Goal: Task Accomplishment & Management: Manage account settings

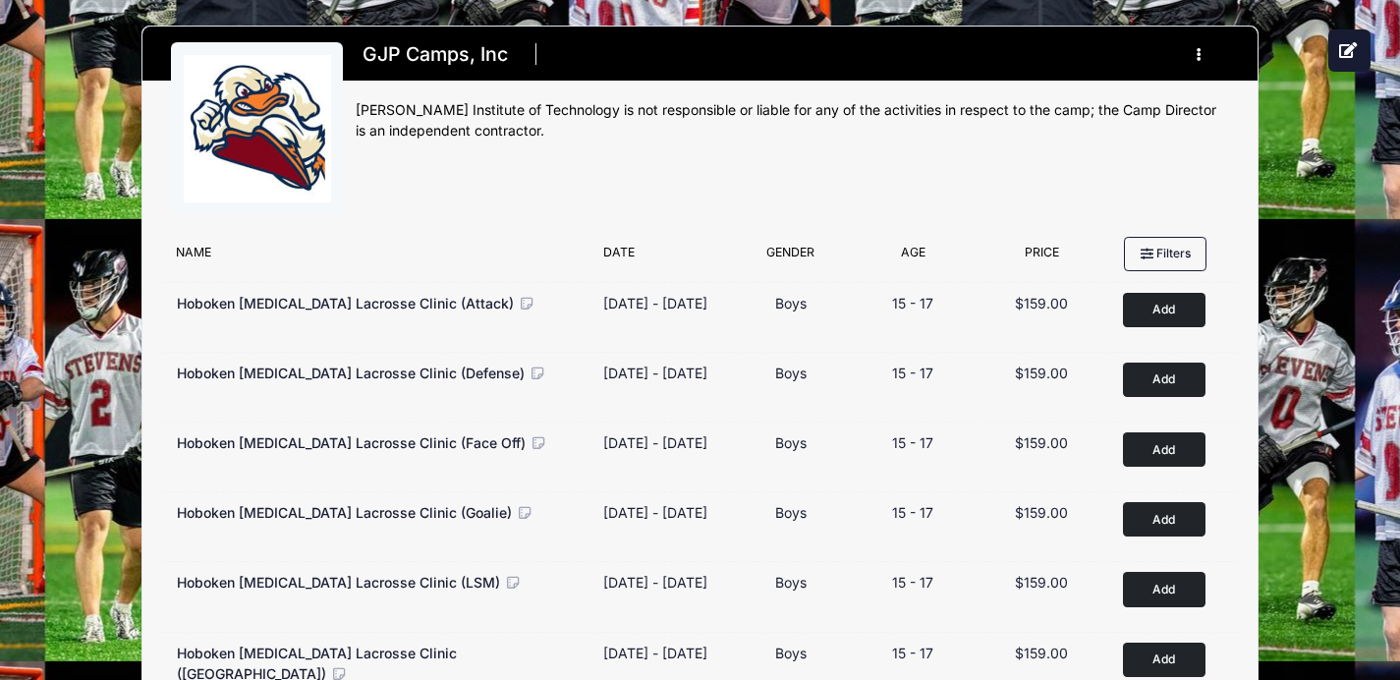
click at [1198, 47] on button "button" at bounding box center [1202, 54] width 53 height 34
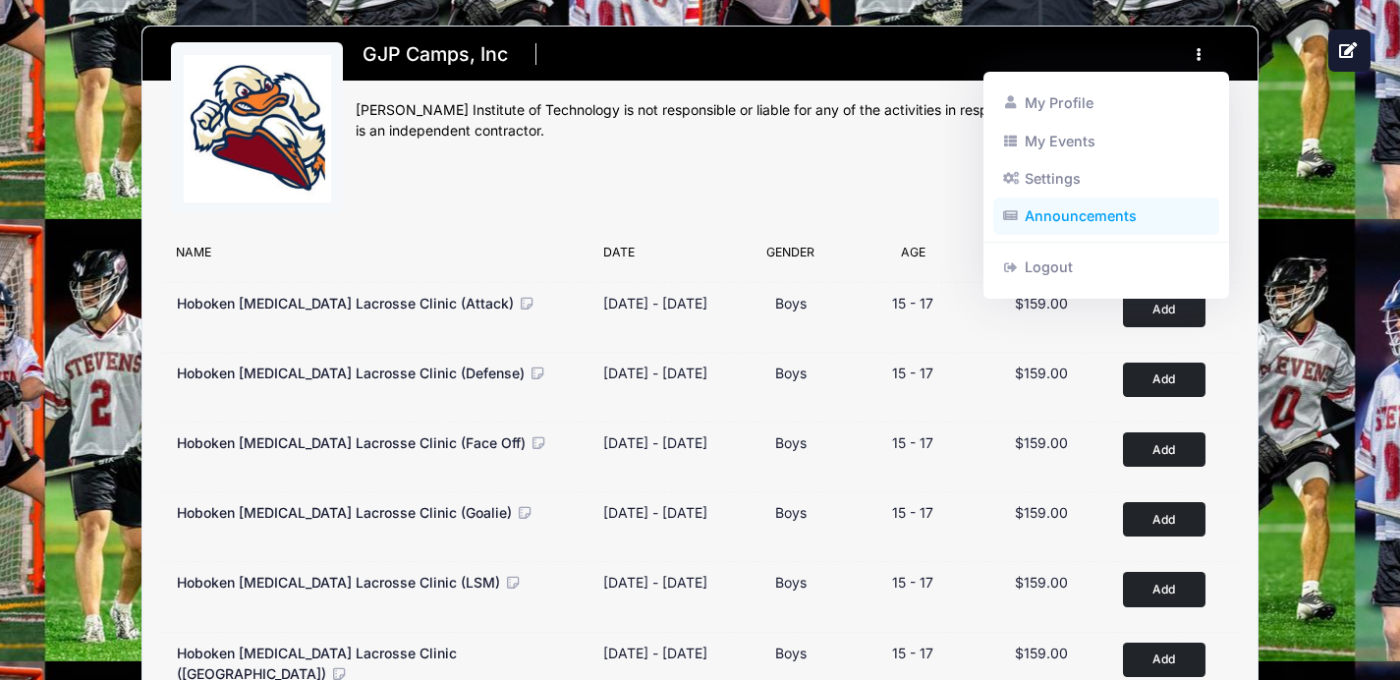
click at [1087, 221] on link "Announcements" at bounding box center [1106, 215] width 227 height 37
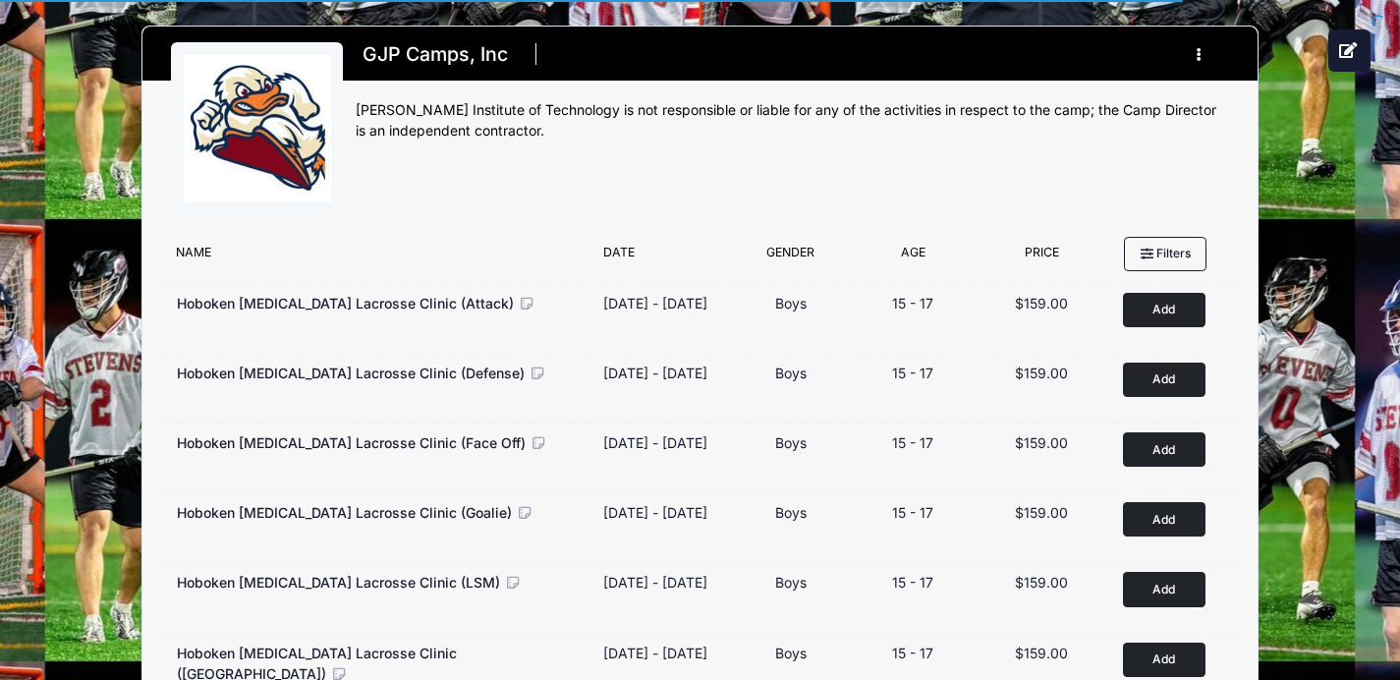
click at [1185, 53] on button "button" at bounding box center [1202, 54] width 53 height 34
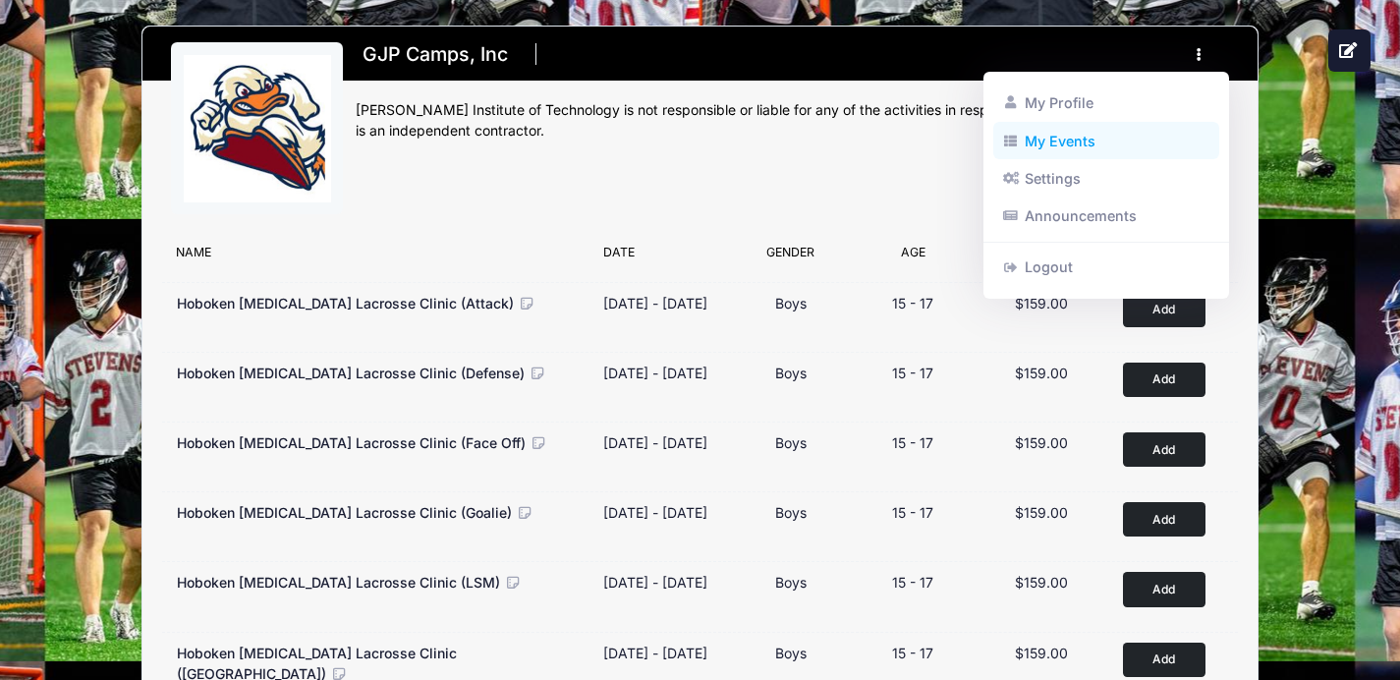
click at [1131, 152] on link "My Events" at bounding box center [1106, 140] width 227 height 37
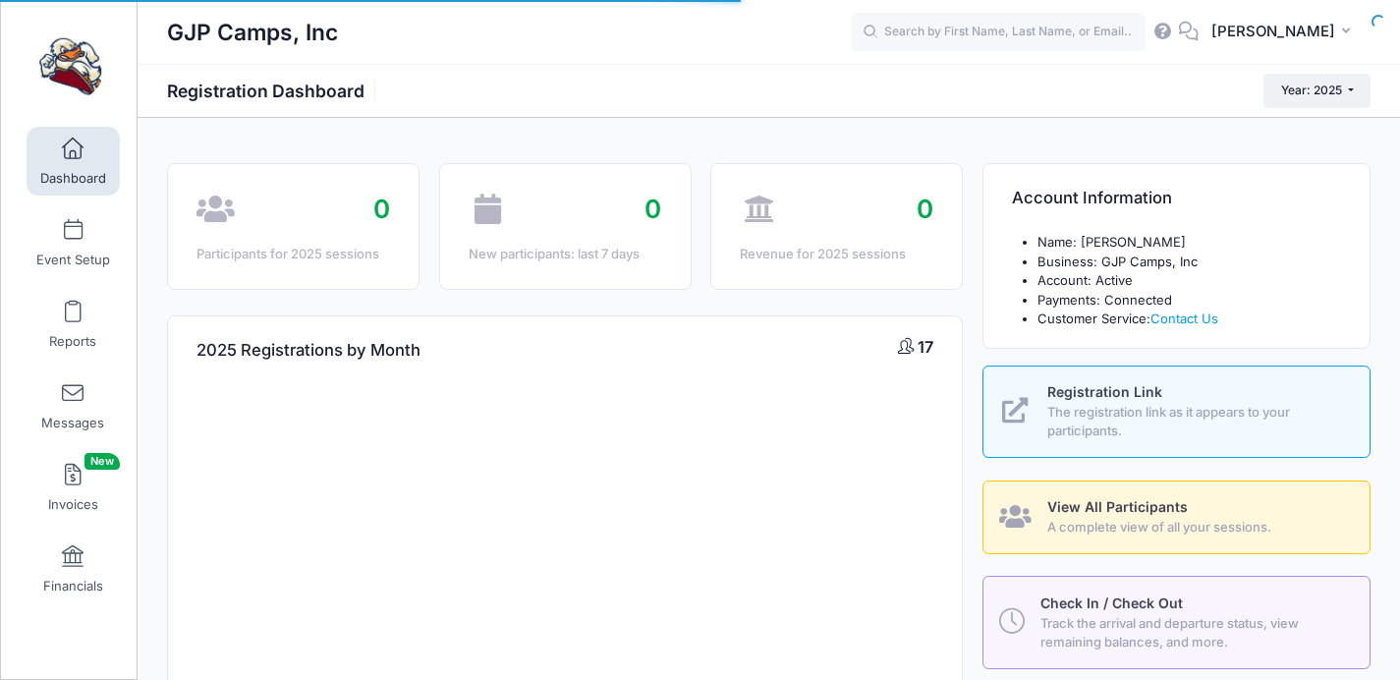
select select
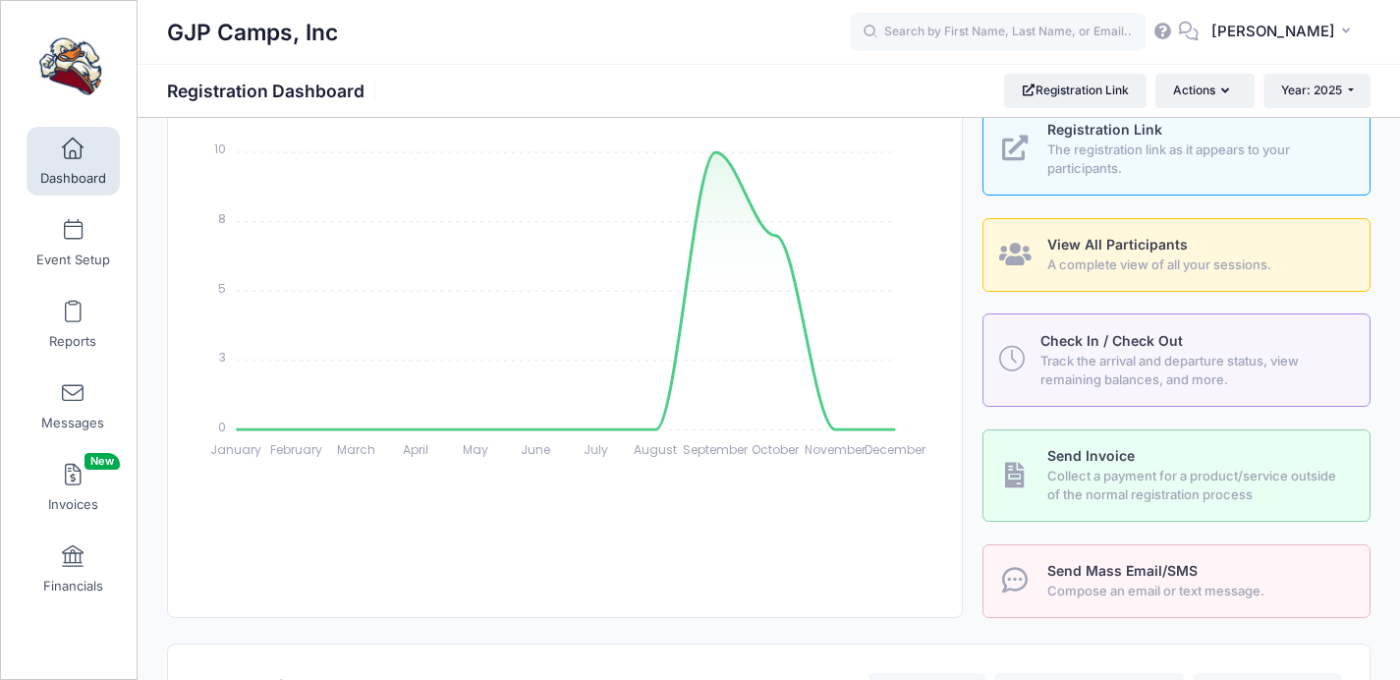
scroll to position [263, 0]
click at [1117, 262] on span "A complete view of all your sessions." at bounding box center [1197, 264] width 301 height 20
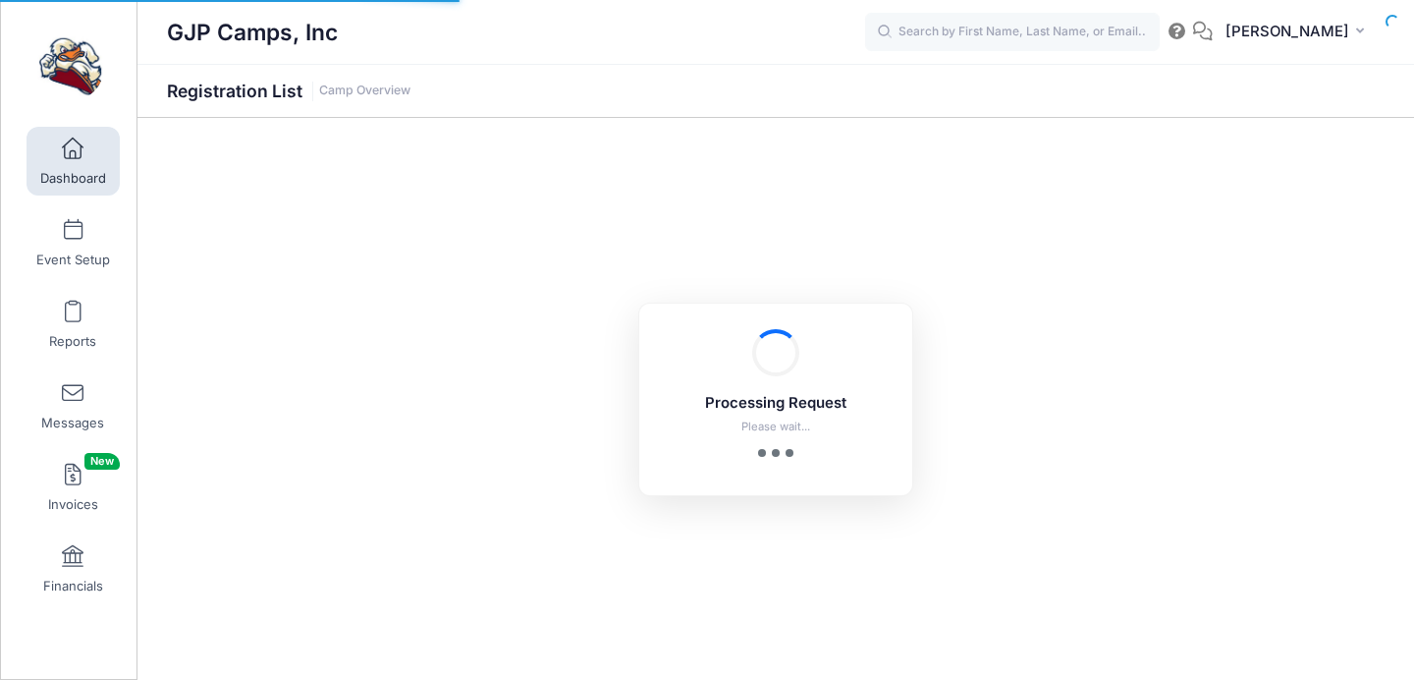
select select "10"
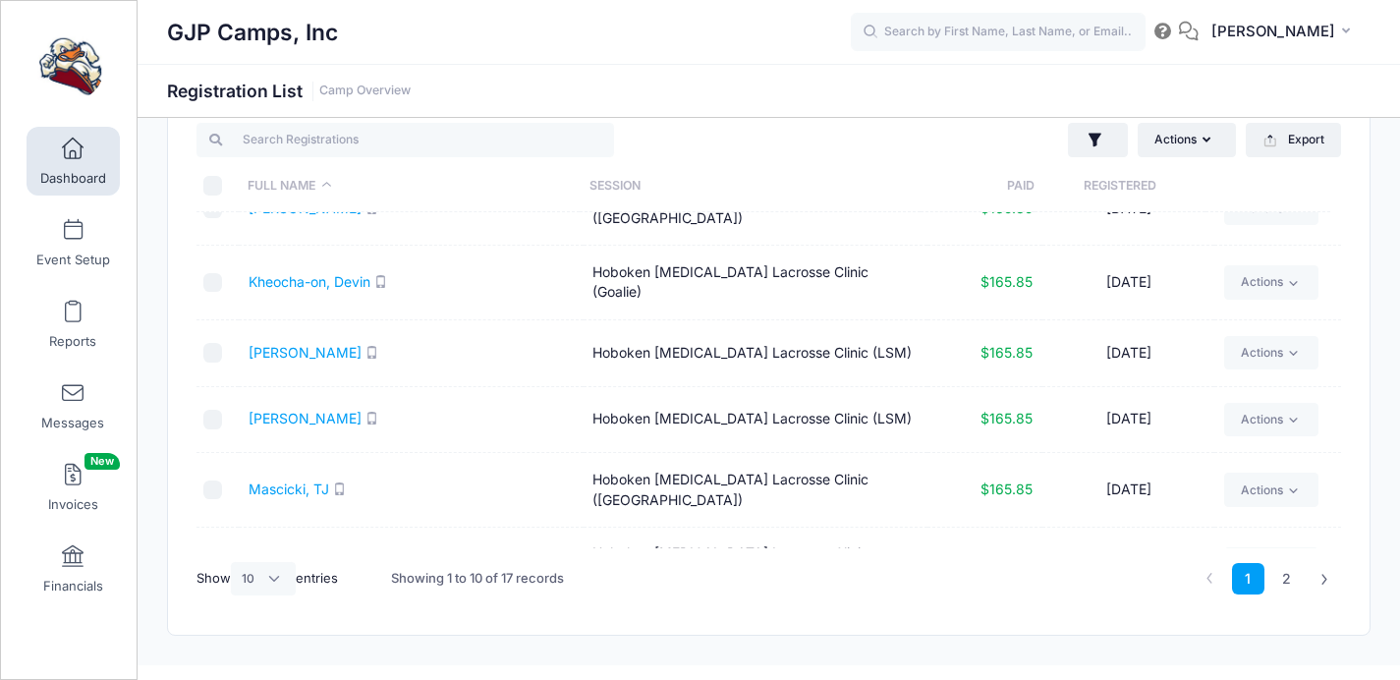
scroll to position [15, 0]
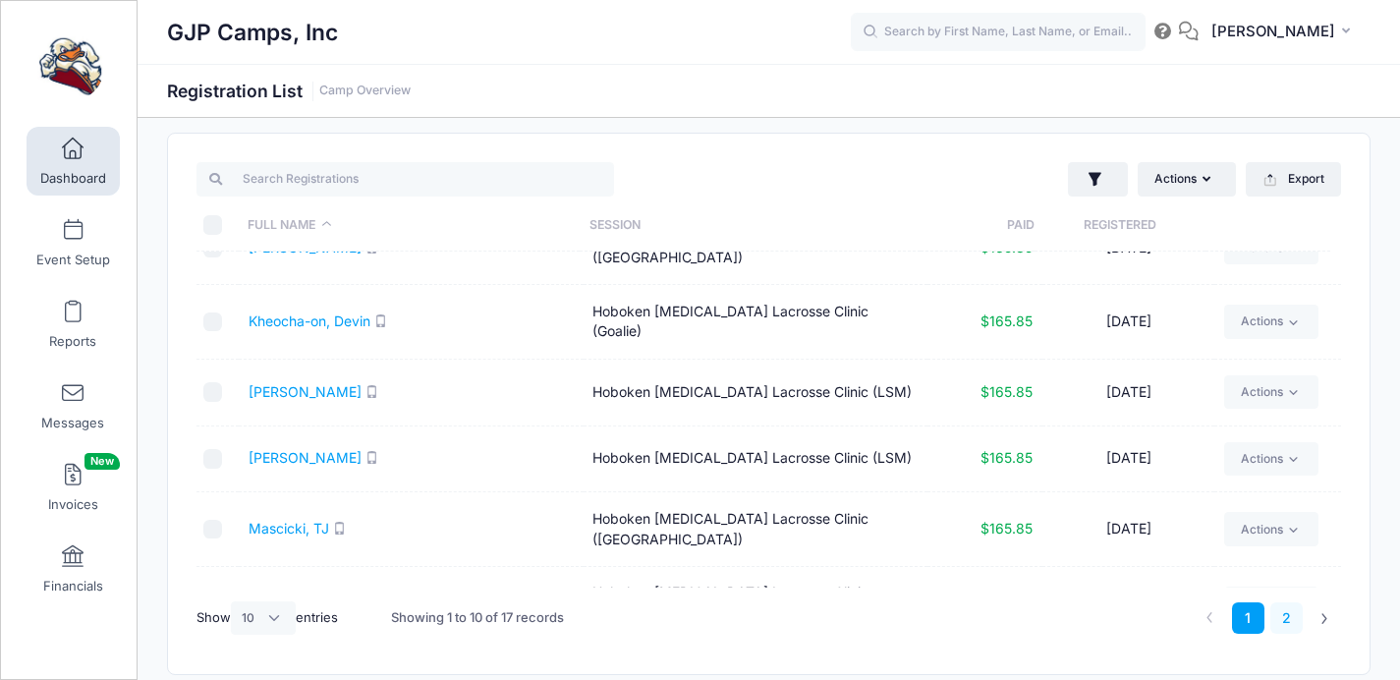
click at [1294, 619] on link "2" at bounding box center [1286, 618] width 32 height 32
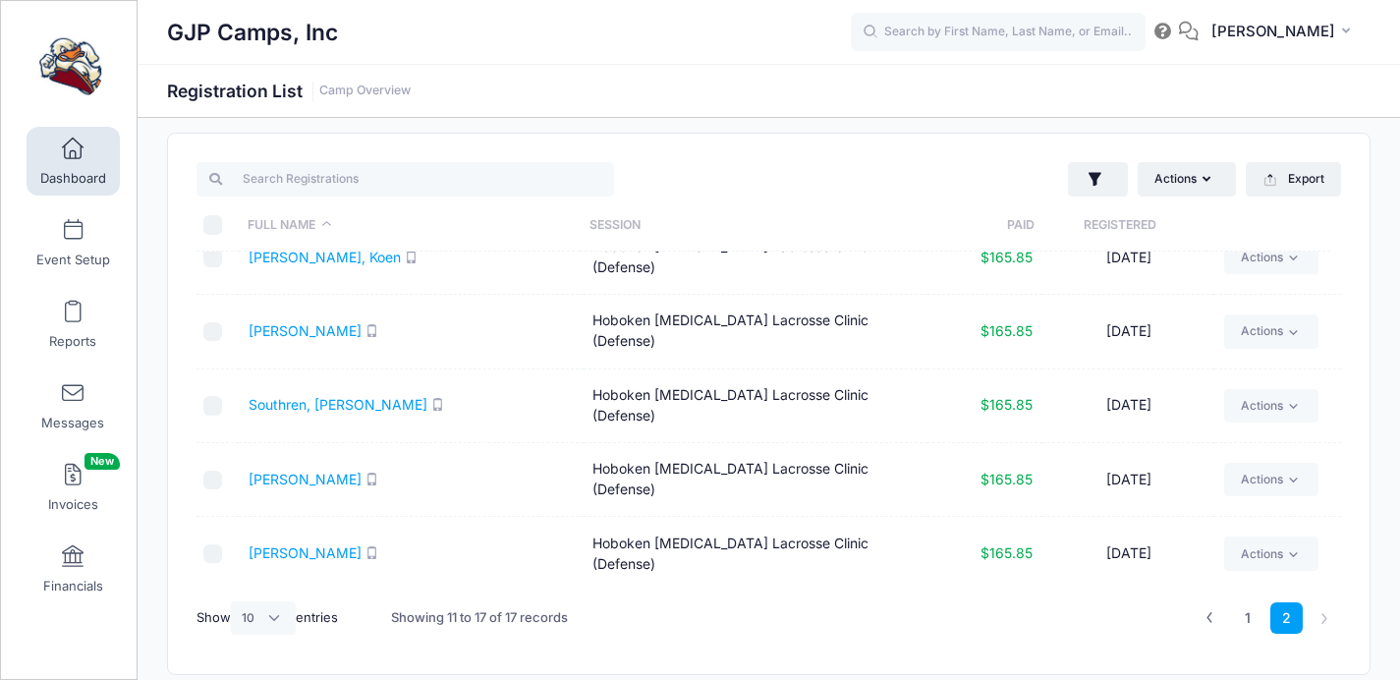
scroll to position [0, 0]
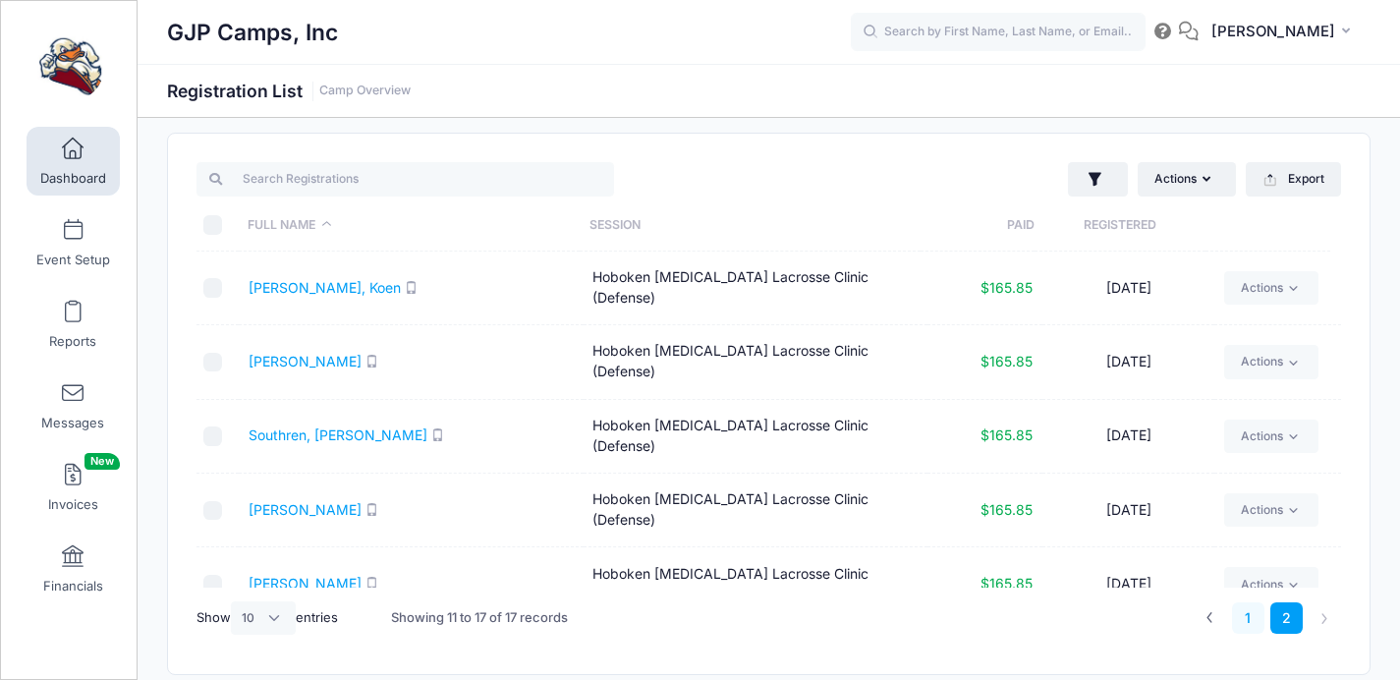
click at [1245, 613] on link "1" at bounding box center [1248, 618] width 32 height 32
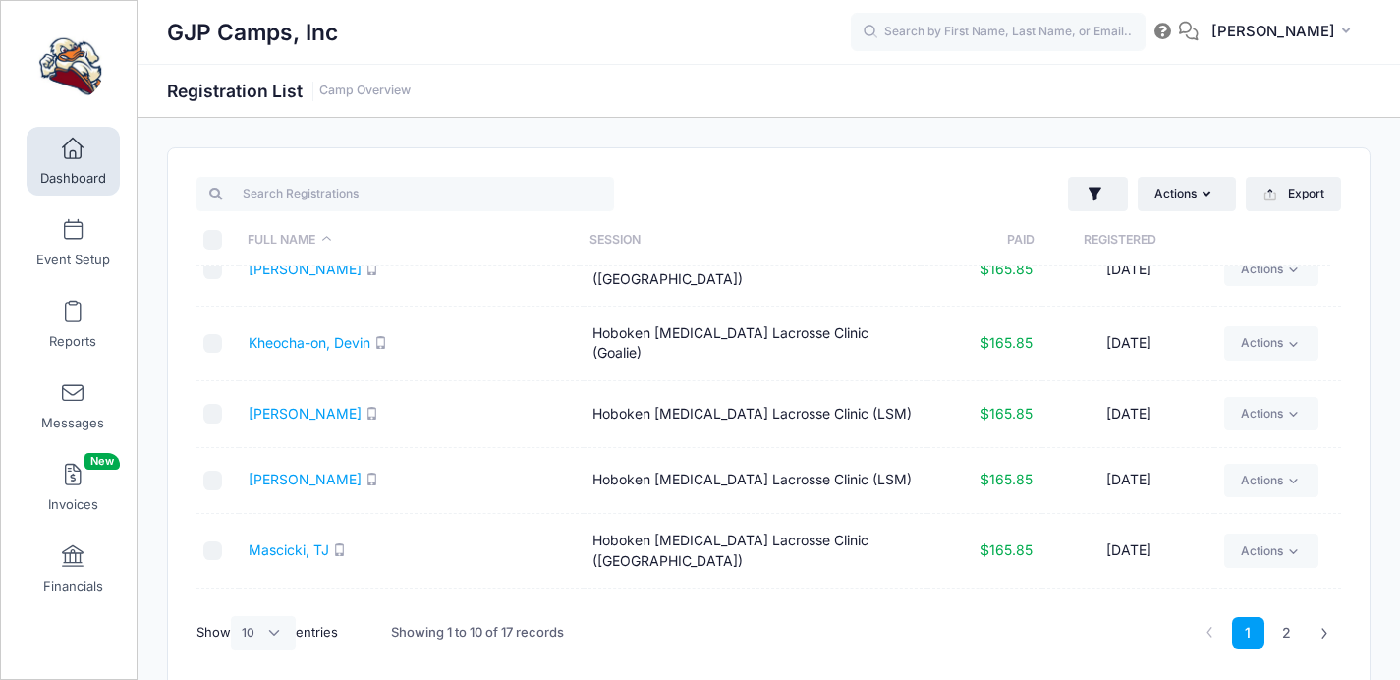
scroll to position [329, 0]
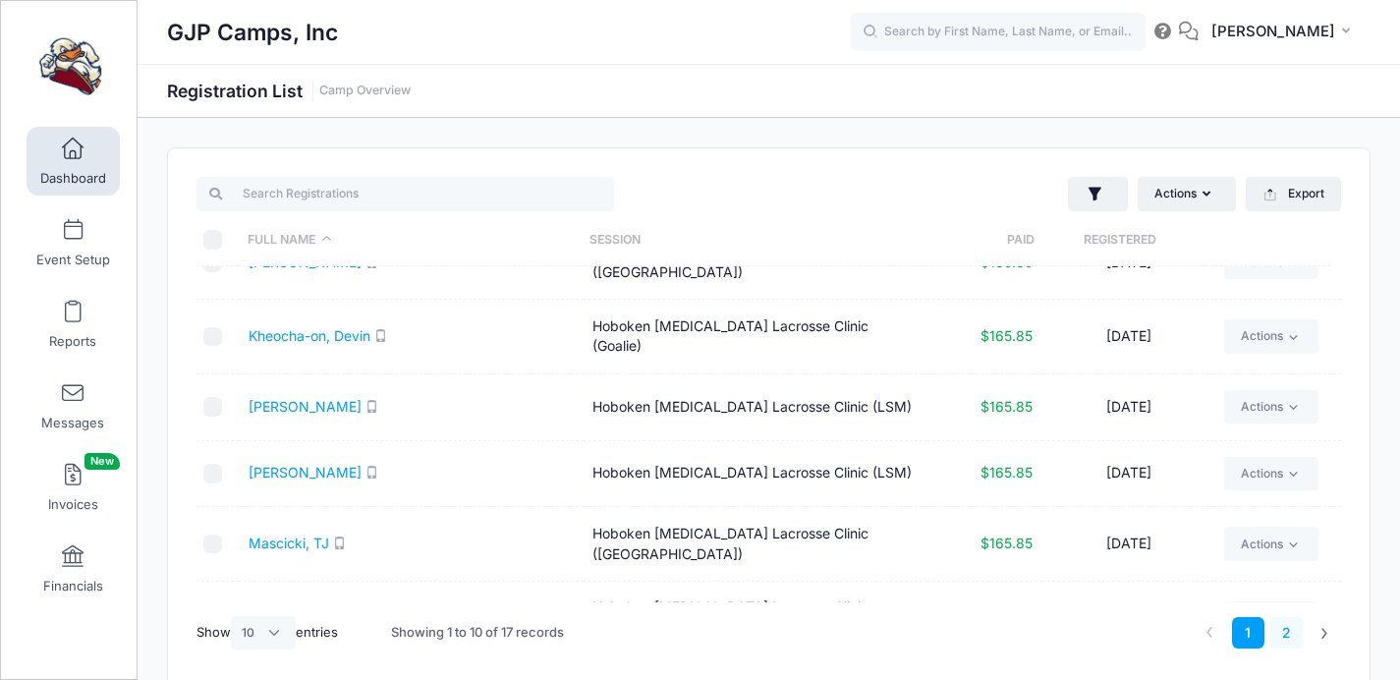
click at [1288, 628] on link "2" at bounding box center [1286, 633] width 32 height 32
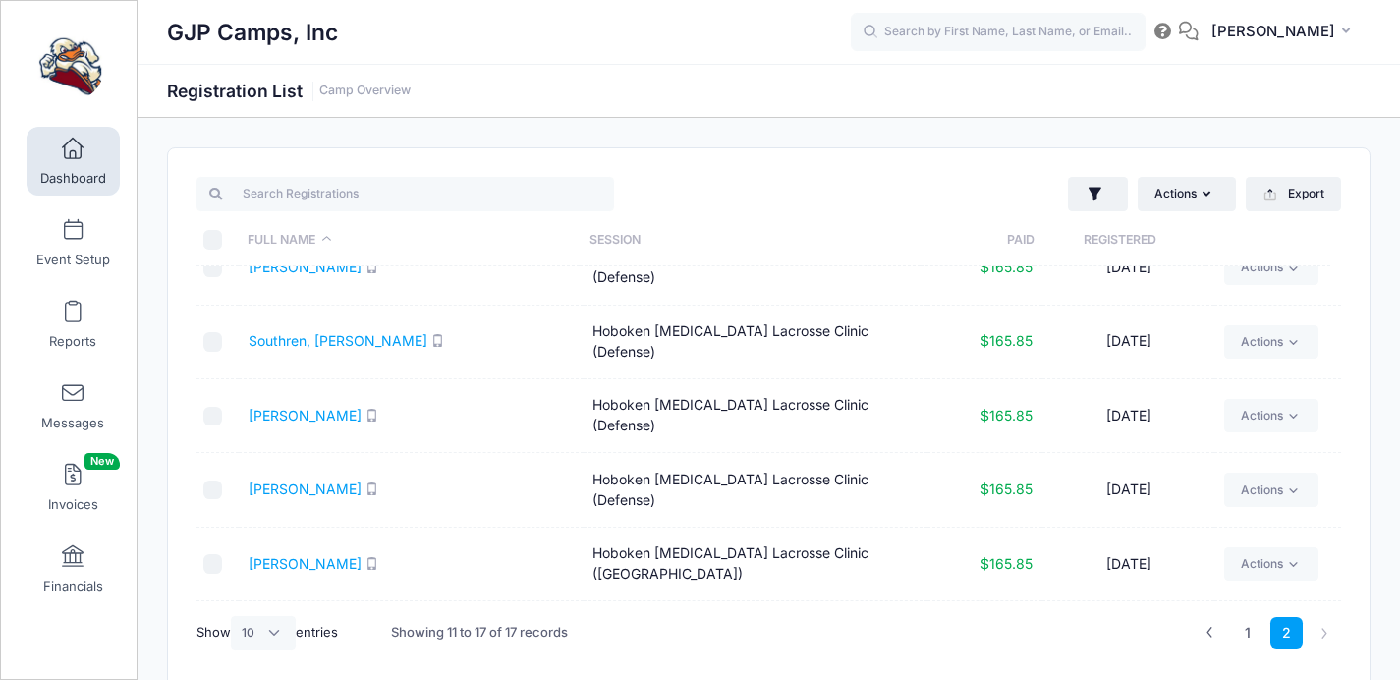
scroll to position [0, 0]
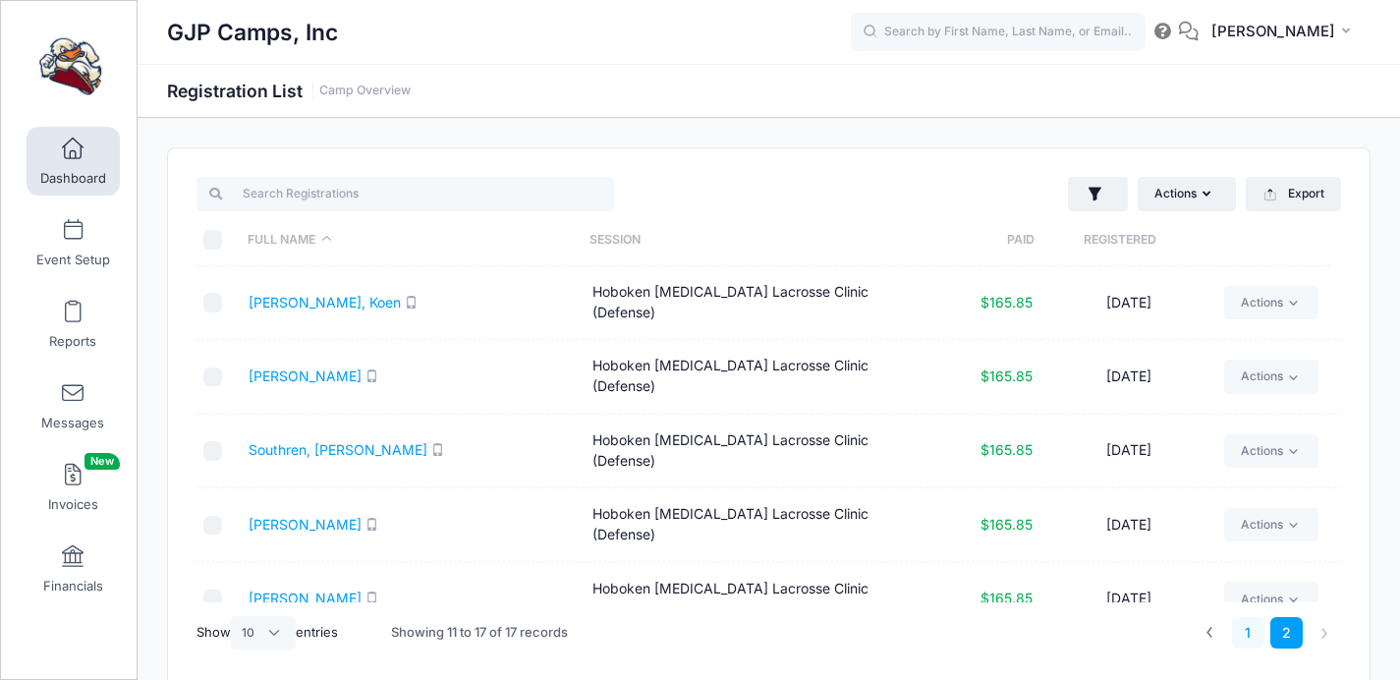
click at [1257, 636] on link "1" at bounding box center [1248, 633] width 32 height 32
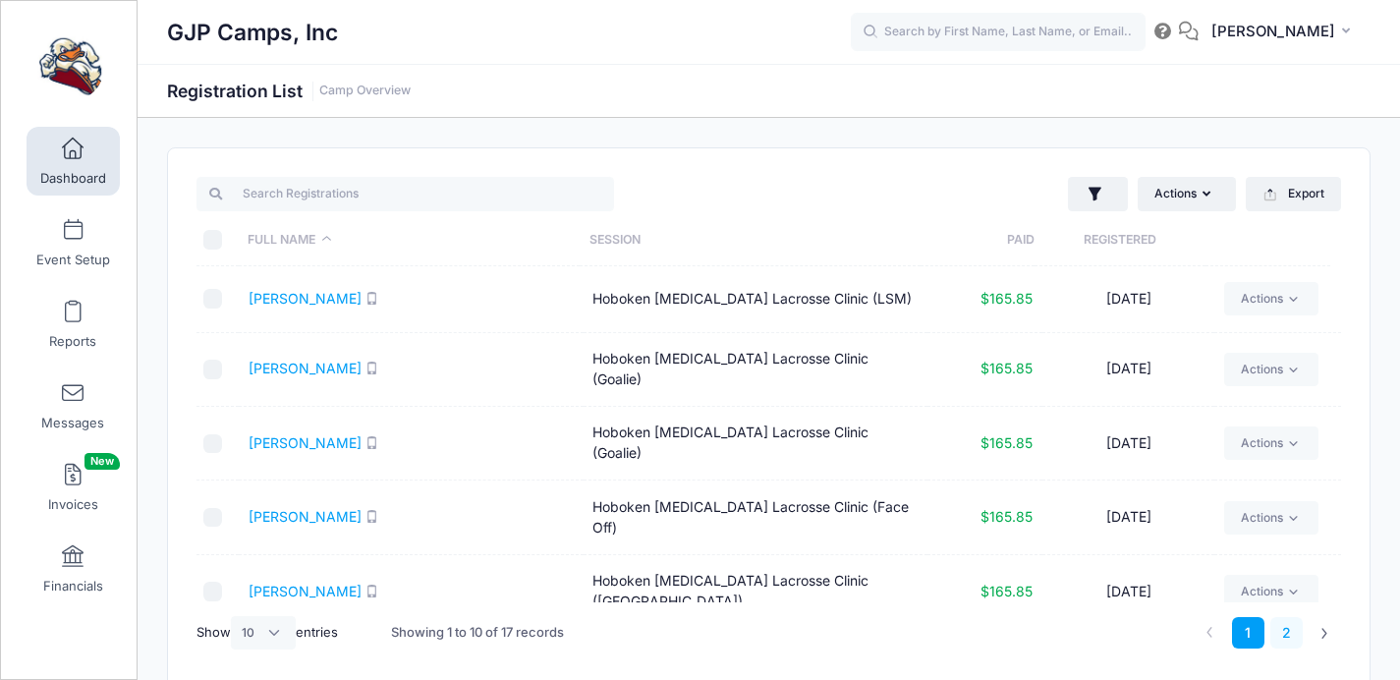
click at [1282, 628] on link "2" at bounding box center [1286, 633] width 32 height 32
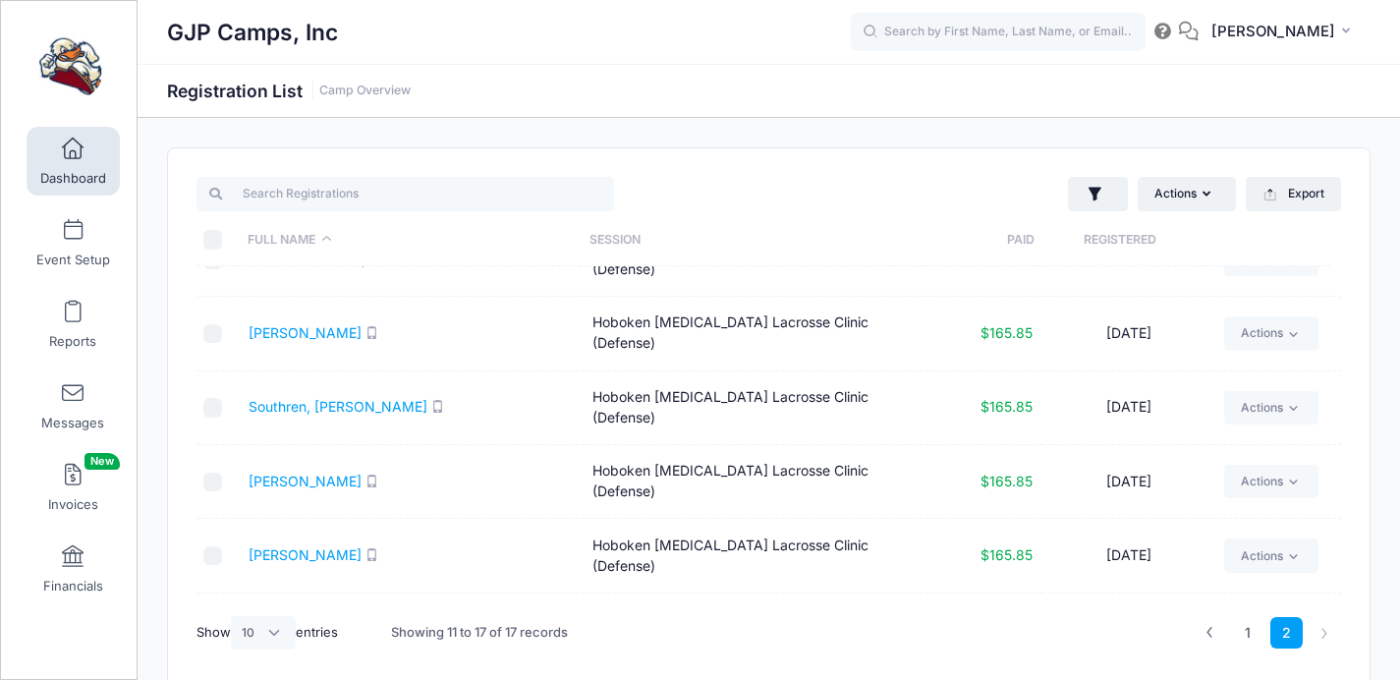
scroll to position [129, 0]
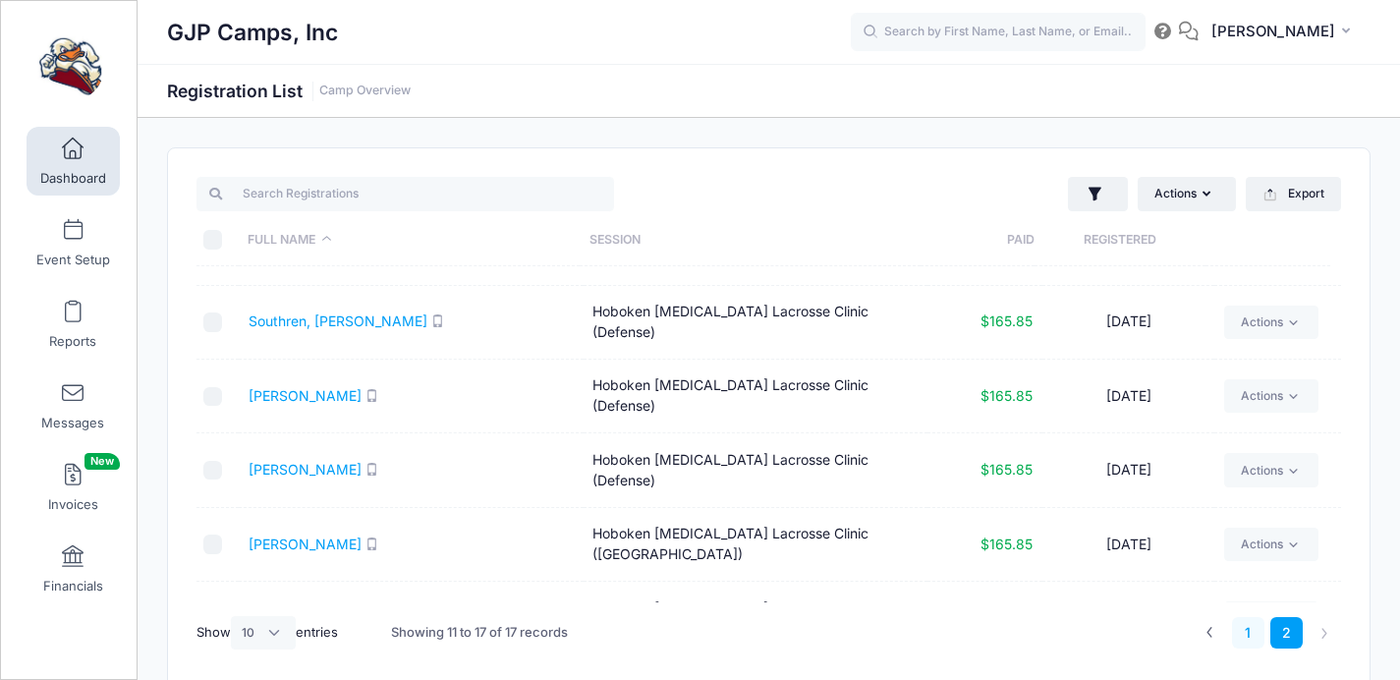
click at [1245, 633] on link "1" at bounding box center [1248, 633] width 32 height 32
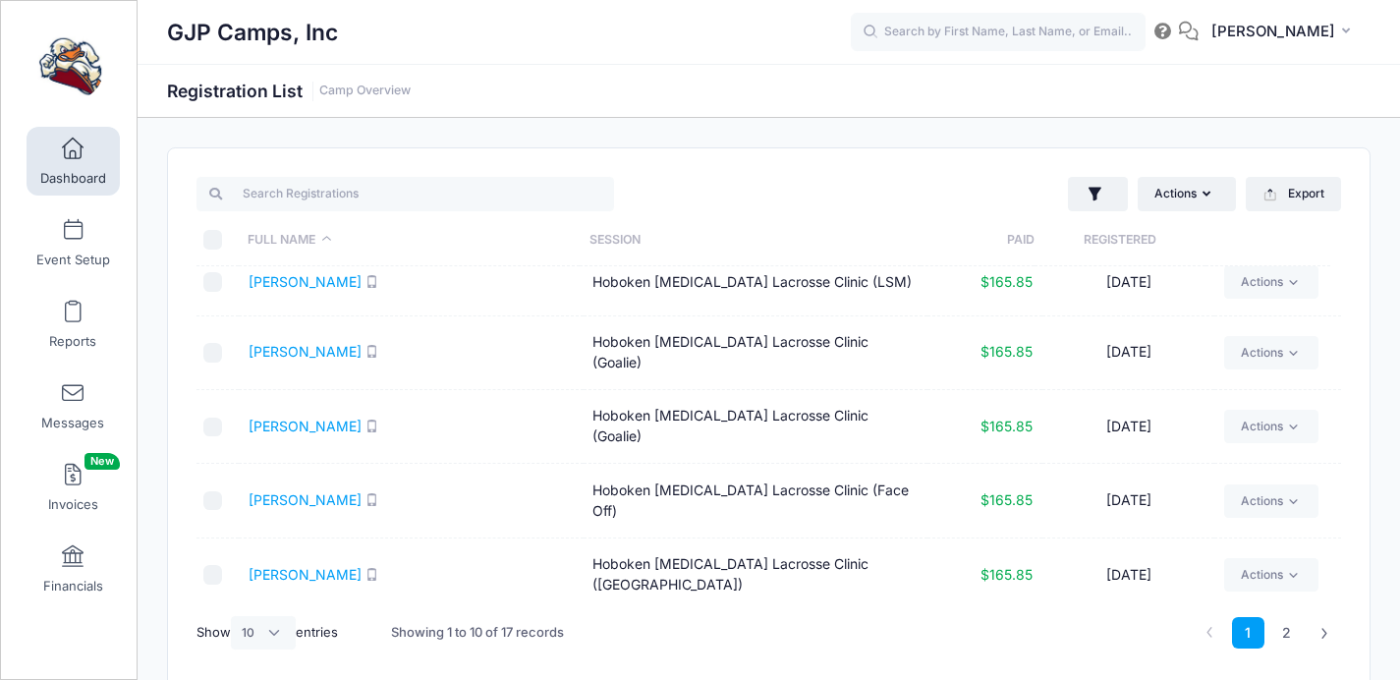
scroll to position [0, 0]
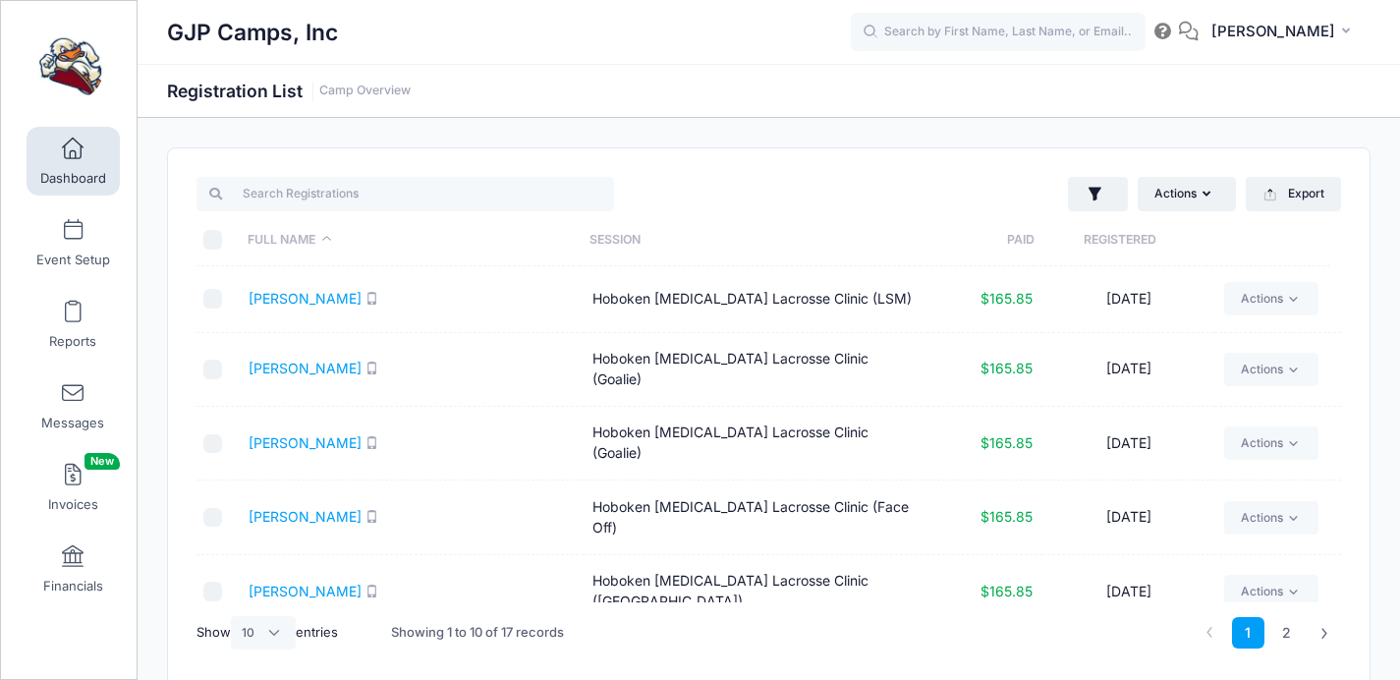
click at [52, 170] on span "Dashboard" at bounding box center [73, 178] width 66 height 17
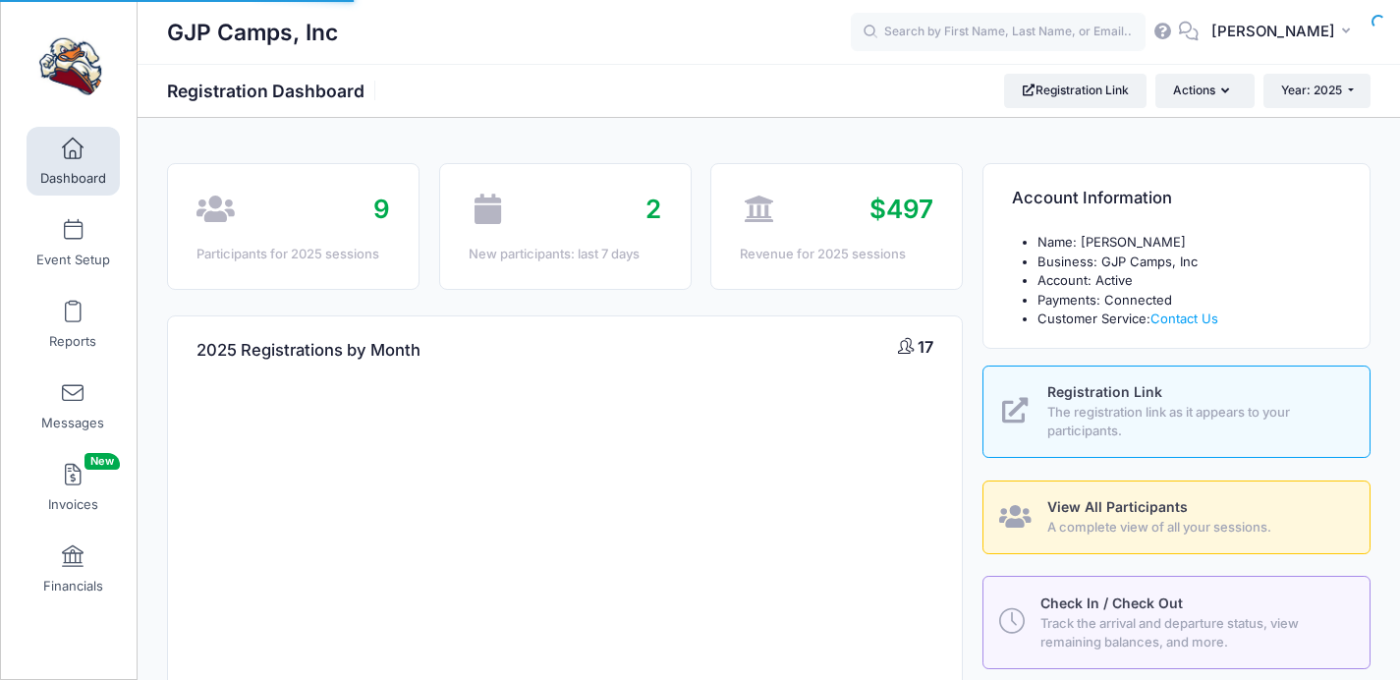
select select
